Goal: Navigation & Orientation: Find specific page/section

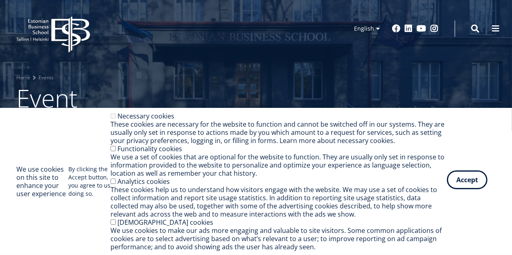
click at [466, 180] on button "Accept" at bounding box center [467, 180] width 40 height 19
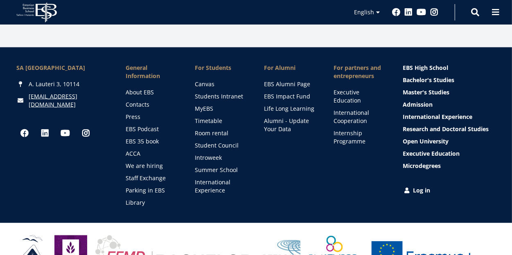
scroll to position [900, 0]
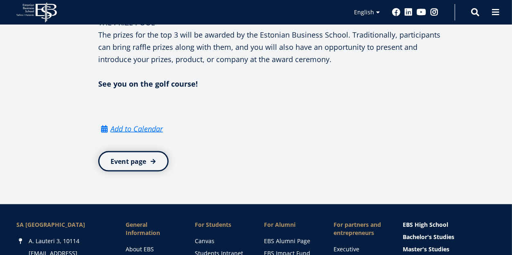
click at [119, 155] on link "Event page" at bounding box center [133, 161] width 70 height 20
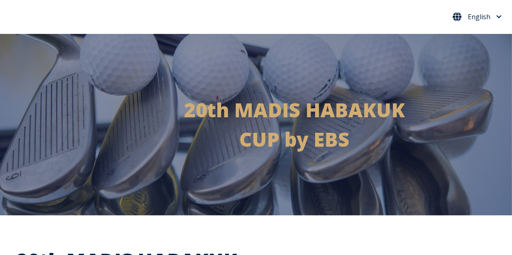
click at [487, 16] on span "English" at bounding box center [478, 16] width 22 height 7
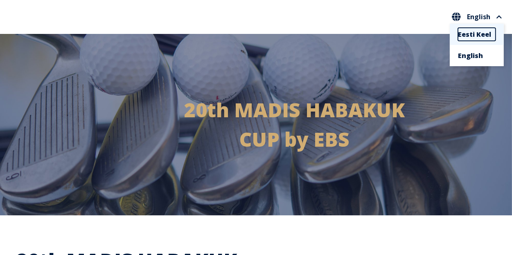
click at [476, 36] on link "Eesti Keel" at bounding box center [477, 34] width 38 height 13
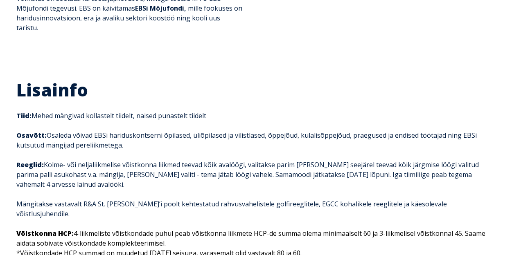
scroll to position [654, 0]
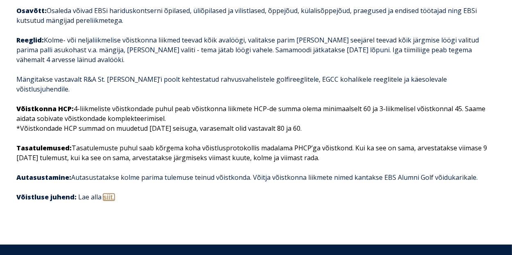
click at [109, 194] on link "siit ." at bounding box center [108, 197] width 11 height 7
